Goal: Information Seeking & Learning: Learn about a topic

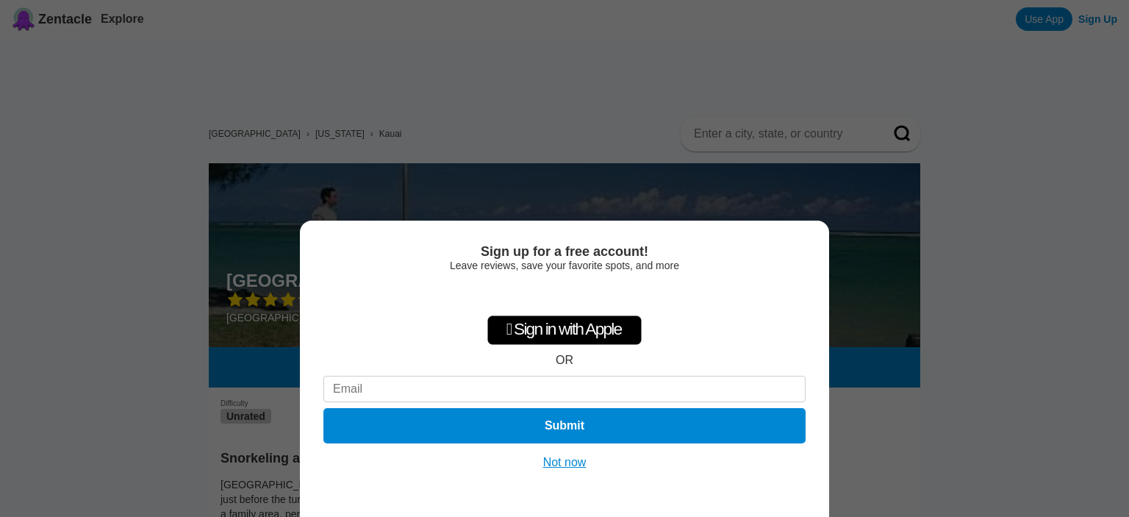
click at [568, 458] on button "Not now" at bounding box center [565, 462] width 52 height 15
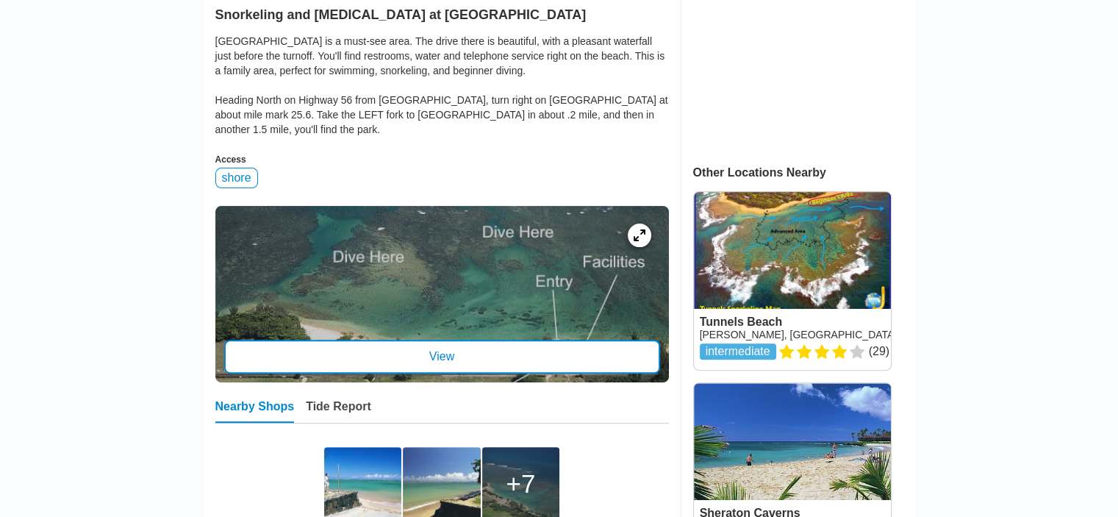
scroll to position [457, 0]
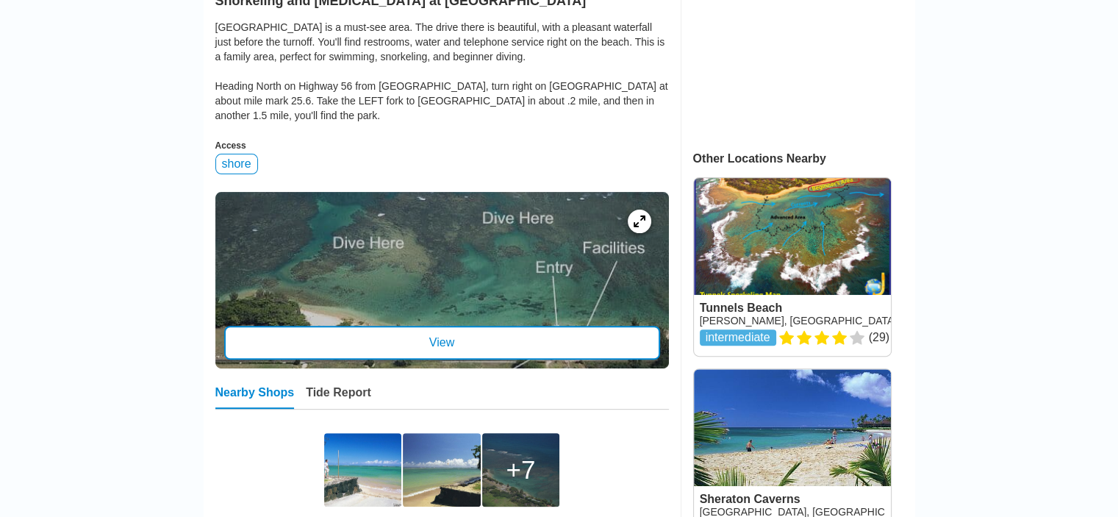
click at [491, 343] on div "View" at bounding box center [442, 343] width 436 height 34
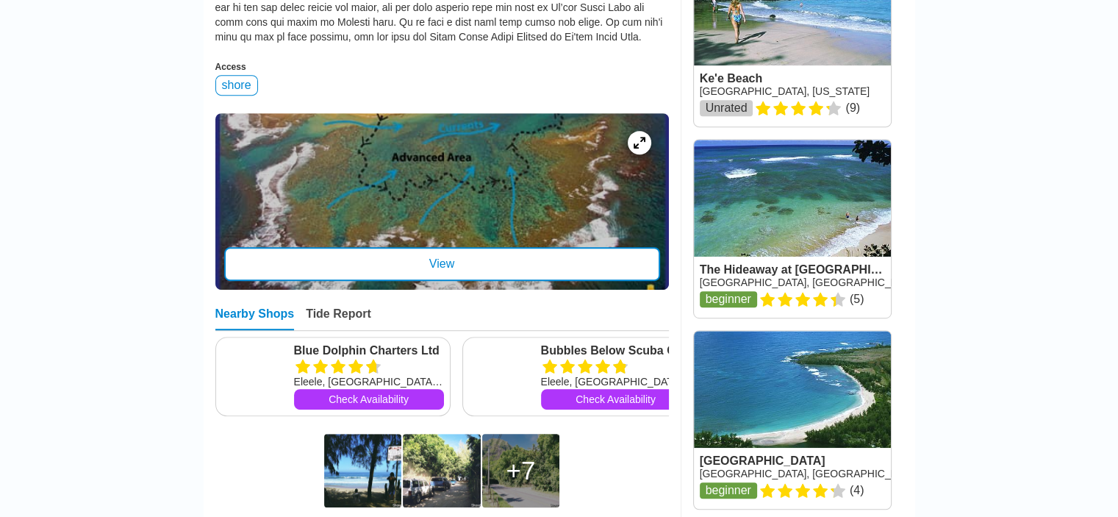
scroll to position [740, 0]
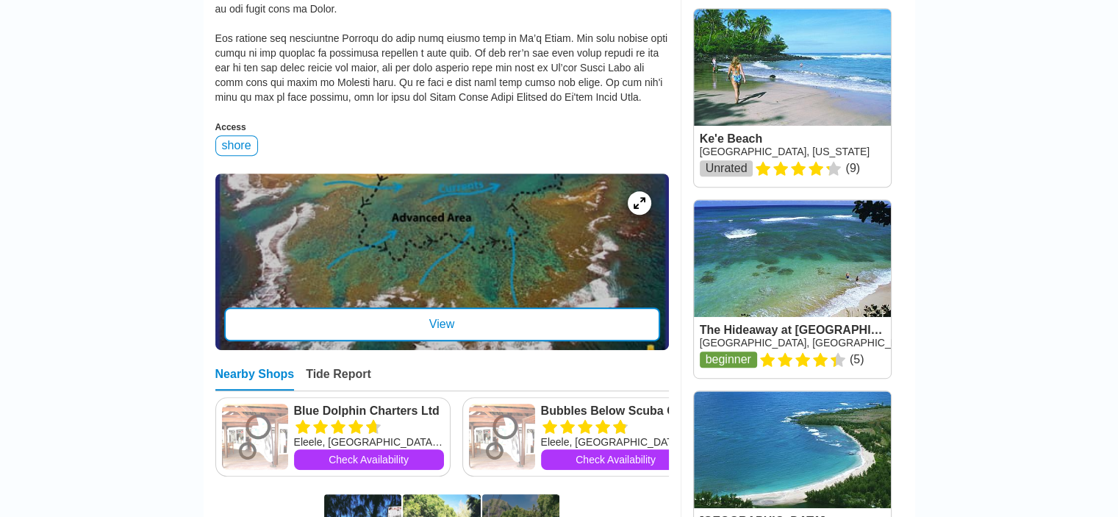
click at [580, 327] on div "View" at bounding box center [442, 324] width 436 height 34
